Goal: Communication & Community: Answer question/provide support

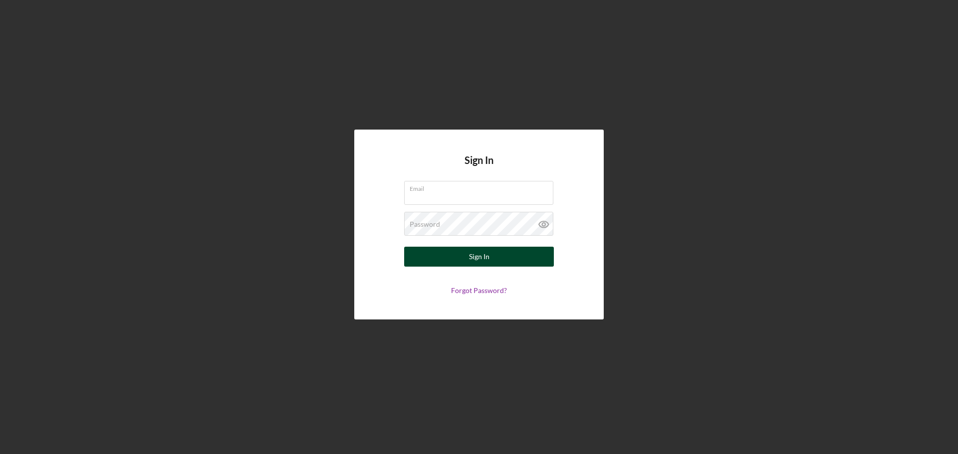
type input "[EMAIL_ADDRESS][DOMAIN_NAME]"
click at [490, 255] on button "Sign In" at bounding box center [479, 257] width 150 height 20
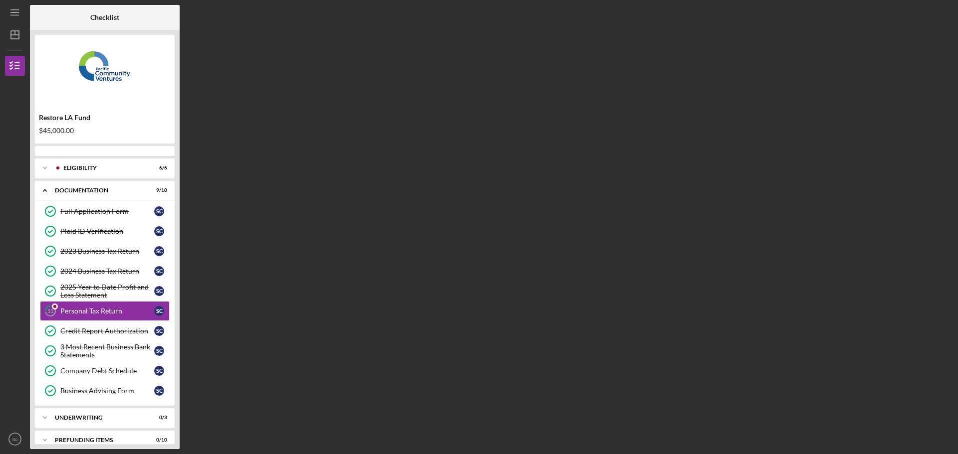
scroll to position [10, 0]
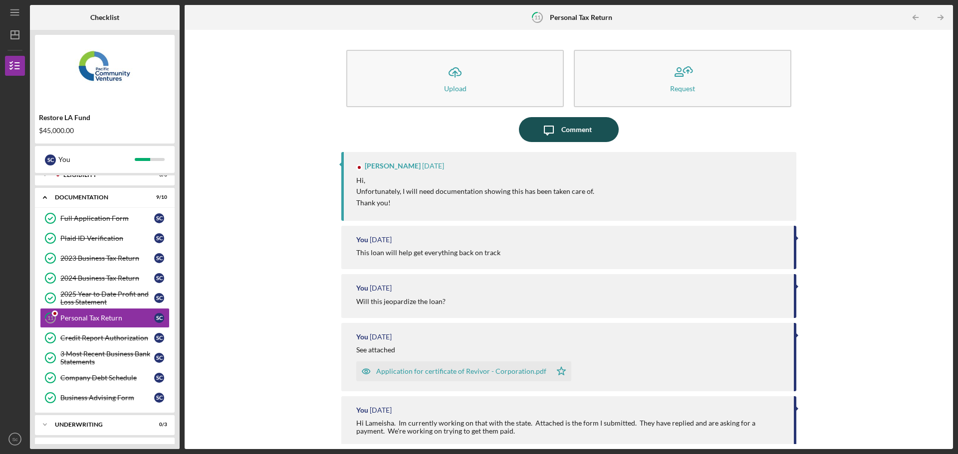
click at [570, 134] on div "Comment" at bounding box center [576, 129] width 30 height 25
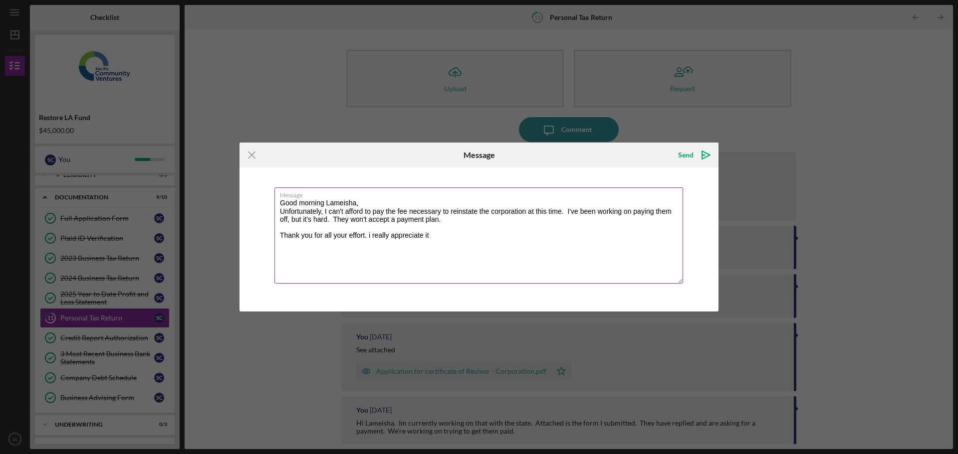
click at [370, 233] on textarea "Good morning Lameisha, Unfortunately, I can't afford to pay the fee necessary t…" at bounding box center [478, 236] width 408 height 96
type textarea "Good morning Lameisha, Unfortunately, I can't afford to pay the fee necessary t…"
click at [692, 158] on div "Send" at bounding box center [685, 155] width 15 height 20
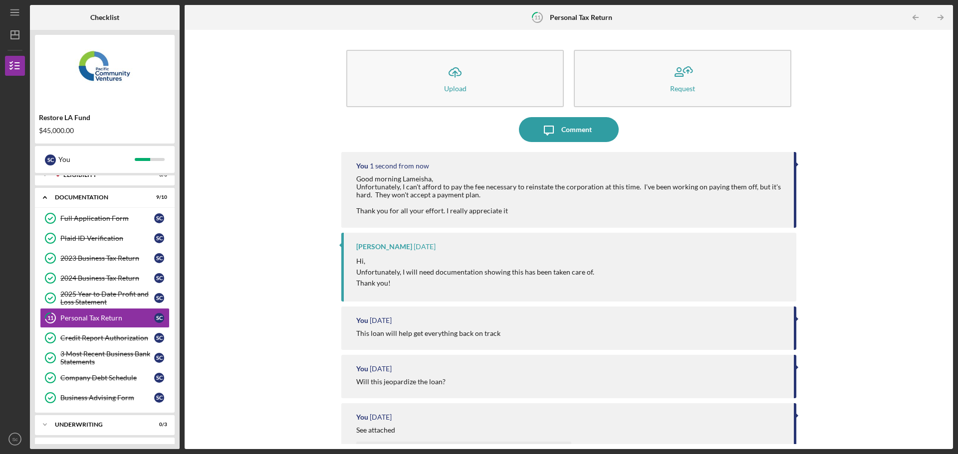
click at [848, 307] on div "Icon/Upload Upload Request Icon/Message Comment You 1 second from now Good morn…" at bounding box center [569, 239] width 758 height 409
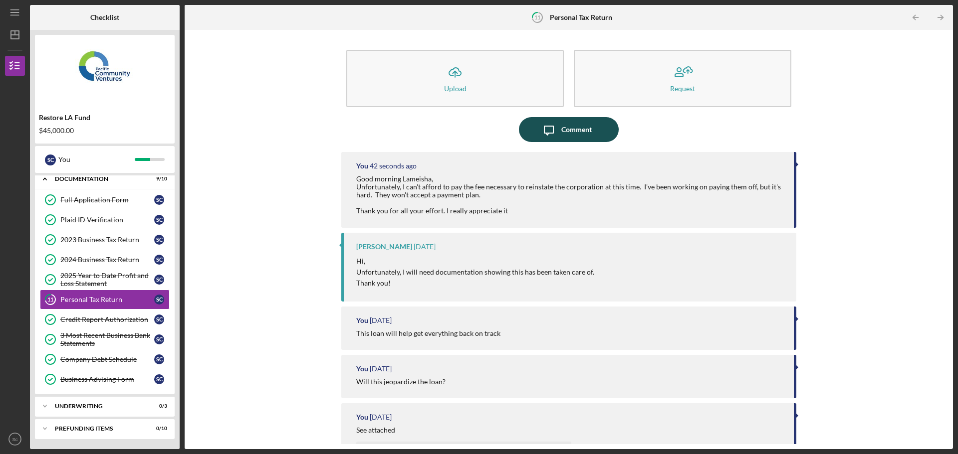
click at [585, 136] on div "Comment" at bounding box center [576, 129] width 30 height 25
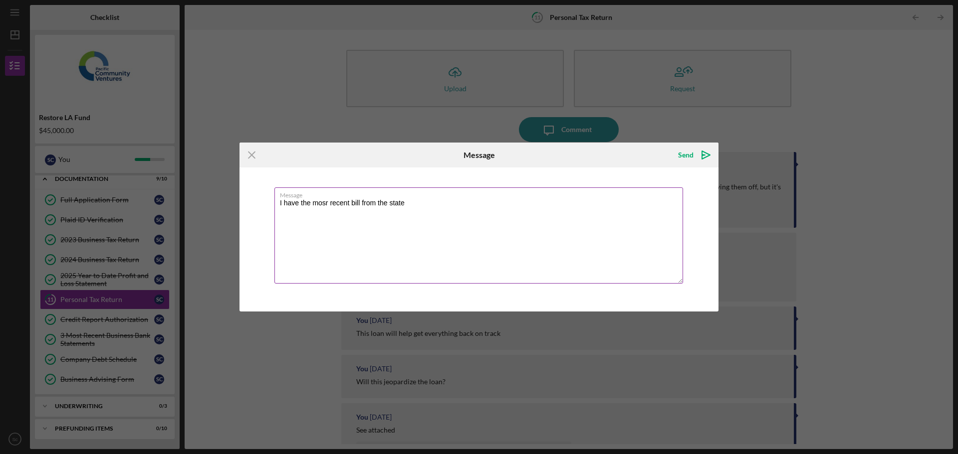
click at [327, 203] on textarea "I have the mosr recent bill from the state" at bounding box center [478, 236] width 408 height 96
drag, startPoint x: 474, startPoint y: 159, endPoint x: 515, endPoint y: 164, distance: 41.3
click at [515, 164] on div "Message" at bounding box center [479, 155] width 160 height 25
click at [578, 204] on textarea "I have the most recent bill from the state requesting payment to get this taken…" at bounding box center [478, 236] width 408 height 96
drag, startPoint x: 547, startPoint y: 202, endPoint x: 580, endPoint y: 203, distance: 32.9
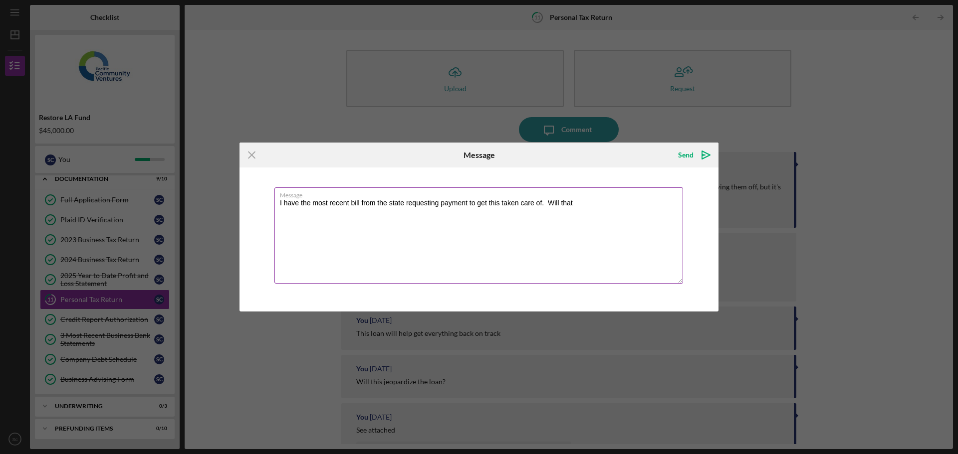
click at [580, 203] on textarea "I have the most recent bill from the state requesting payment to get this taken…" at bounding box center [478, 236] width 408 height 96
type textarea "I have the most recent bill from the state requesting payment to get this taken…"
click at [695, 155] on icon "Icon/icon-invite-send" at bounding box center [705, 155] width 25 height 25
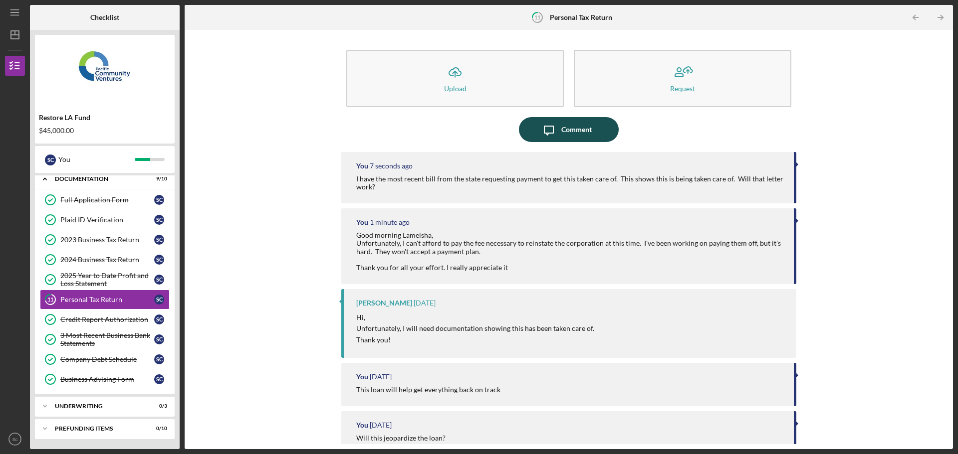
click at [574, 135] on div "Comment" at bounding box center [576, 129] width 30 height 25
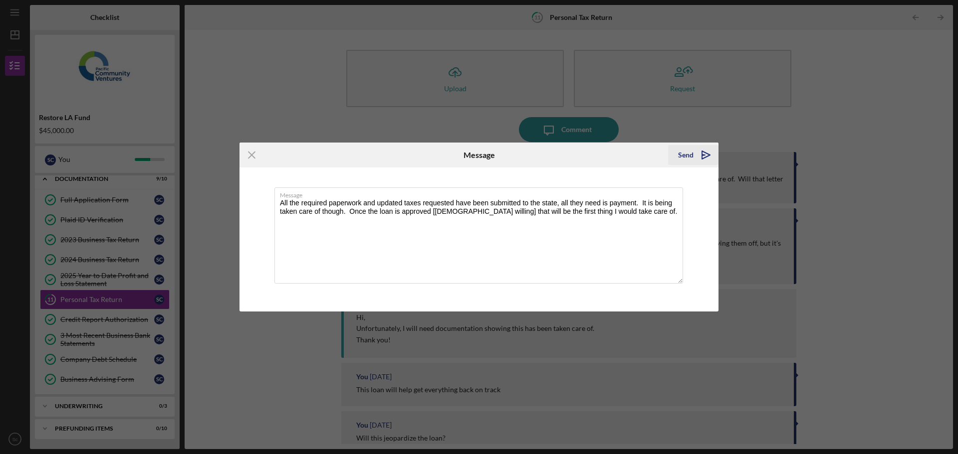
type textarea "All the required paperwork and updated taxes requested have been submitted to t…"
click at [695, 157] on icon "Icon/icon-invite-send" at bounding box center [705, 155] width 25 height 25
